Goal: Task Accomplishment & Management: Use online tool/utility

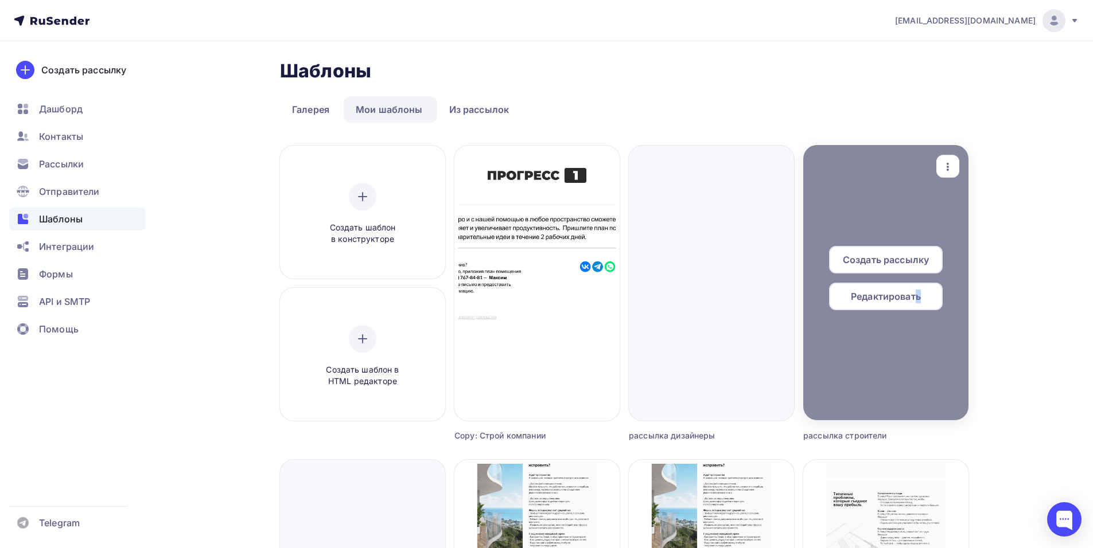
click at [919, 290] on span "Редактировать" at bounding box center [886, 297] width 70 height 14
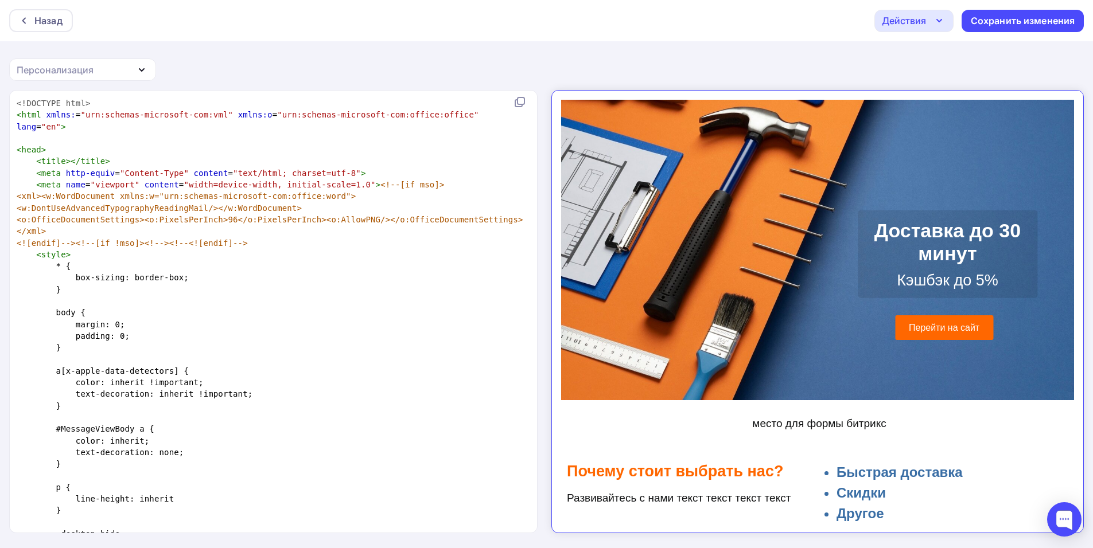
scroll to position [172, 0]
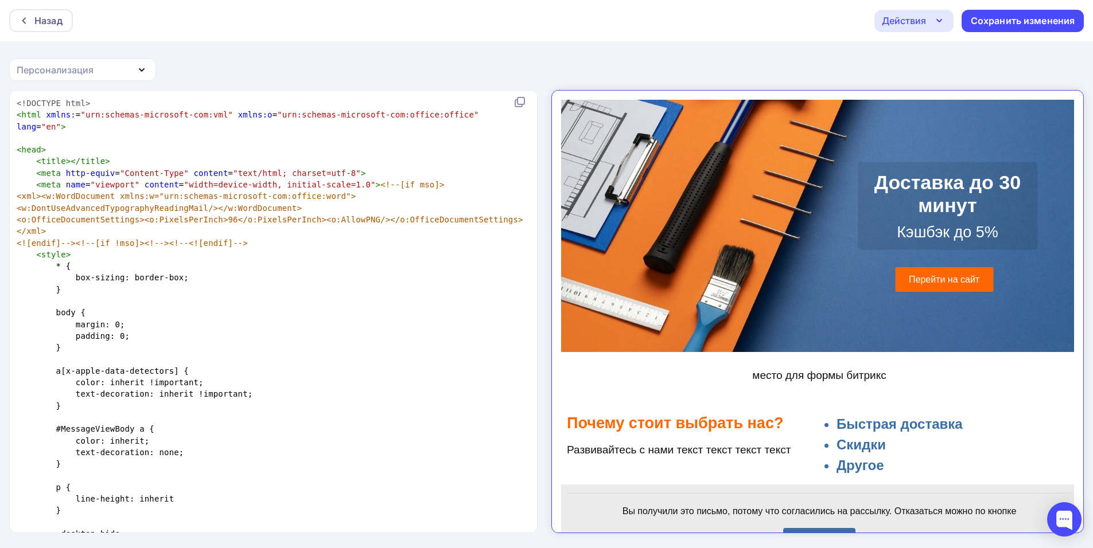
click at [771, 259] on img at bounding box center [809, 170] width 516 height 344
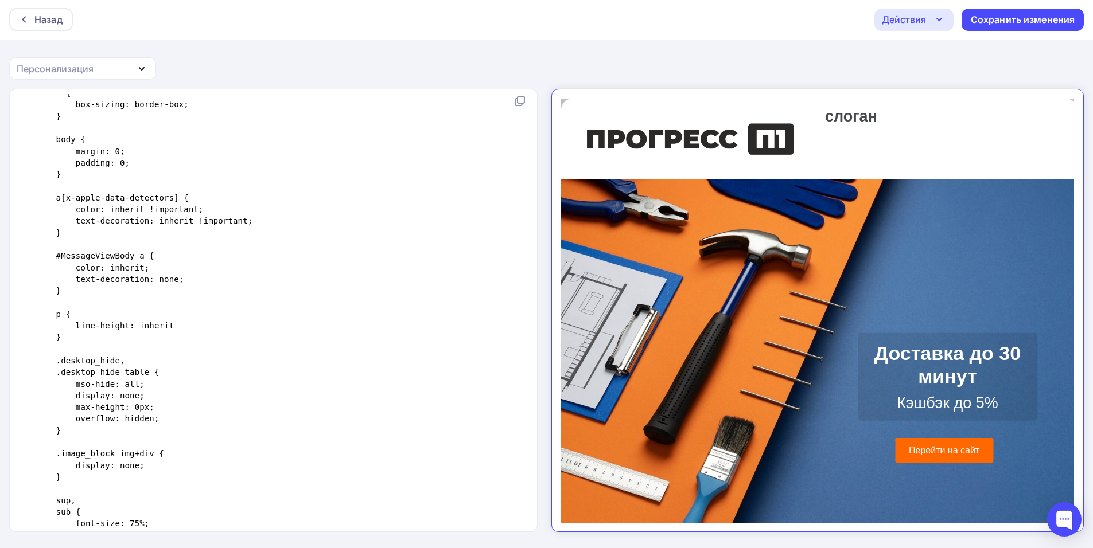
scroll to position [0, 0]
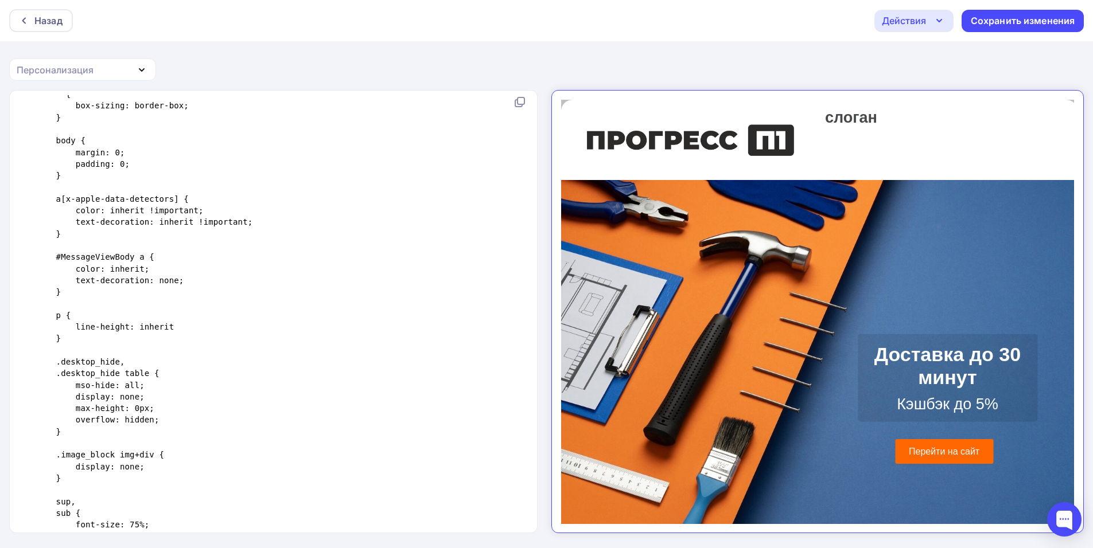
click at [745, 54] on div "Назад Действия Отправить тестовое письмо Выйти без сохранения Сохранить изменен…" at bounding box center [546, 275] width 1093 height 550
click at [746, 54] on div "Назад Действия Отправить тестовое письмо Выйти без сохранения Сохранить изменен…" at bounding box center [546, 275] width 1093 height 550
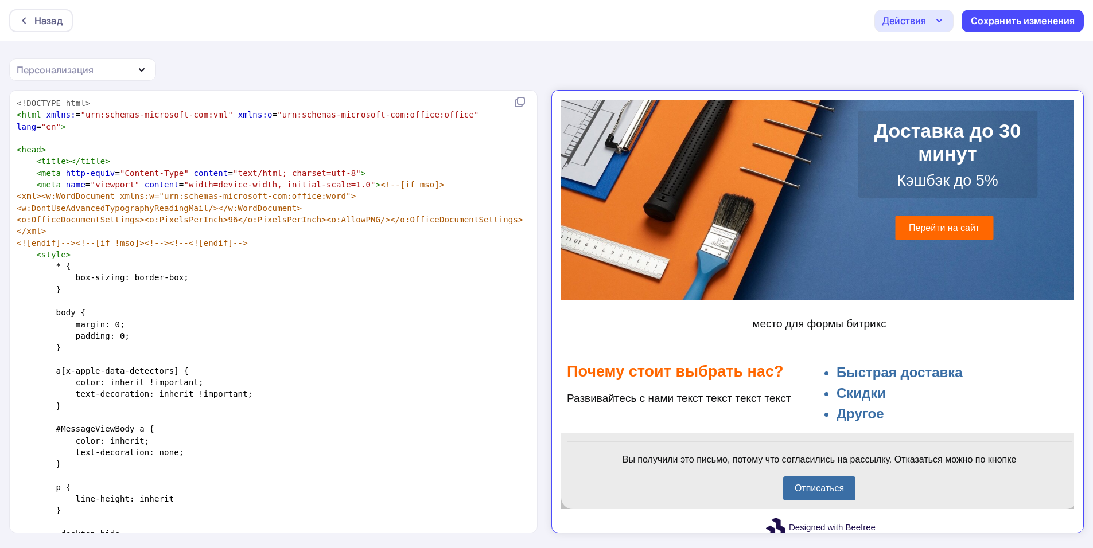
scroll to position [244, 0]
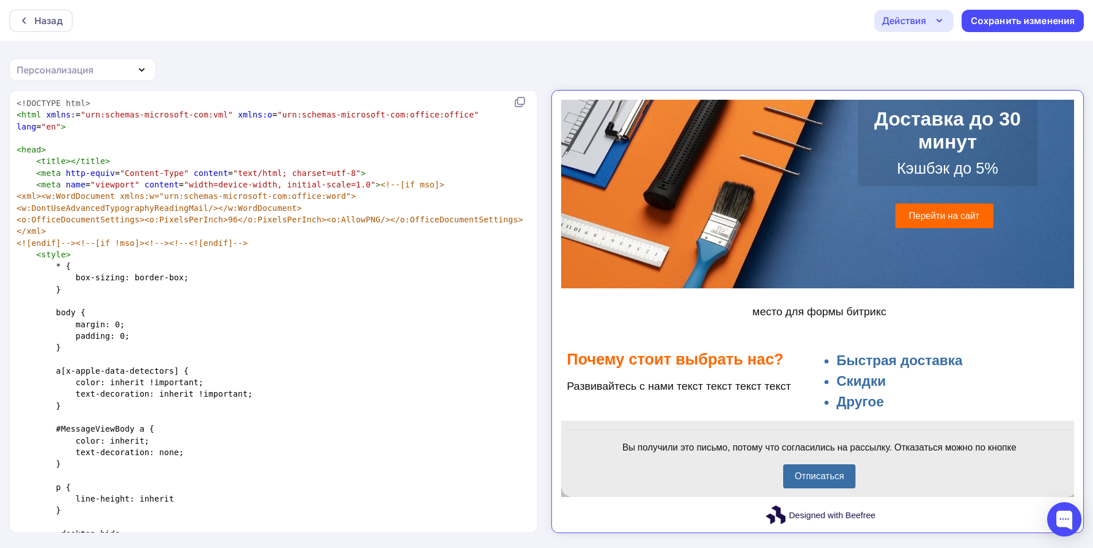
click at [653, 359] on h1 "Почему стоит выбрать нас?" at bounding box center [679, 350] width 247 height 18
